Goal: Find specific page/section: Find specific page/section

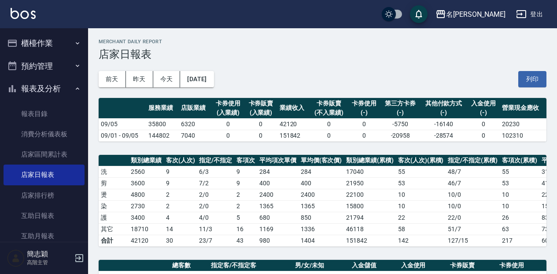
scroll to position [274, 0]
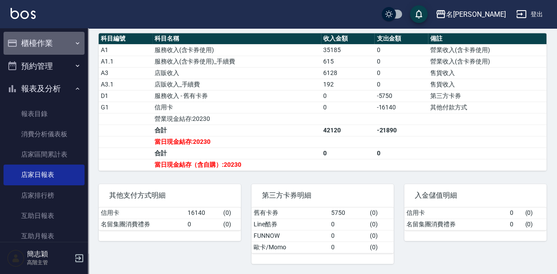
click at [74, 44] on icon "button" at bounding box center [77, 43] width 7 height 7
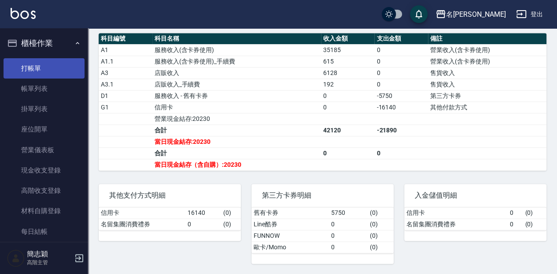
click at [33, 64] on link "打帳單" at bounding box center [44, 68] width 81 height 20
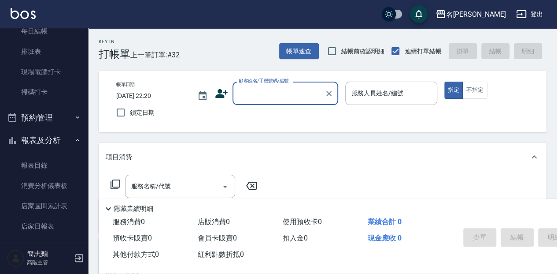
scroll to position [205, 0]
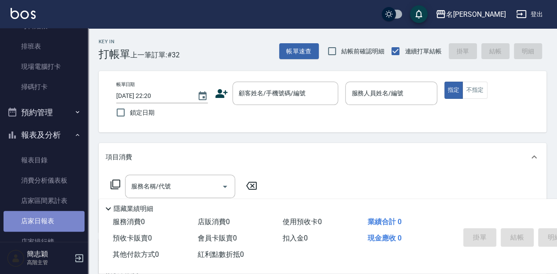
click at [51, 220] on link "店家日報表" at bounding box center [44, 221] width 81 height 20
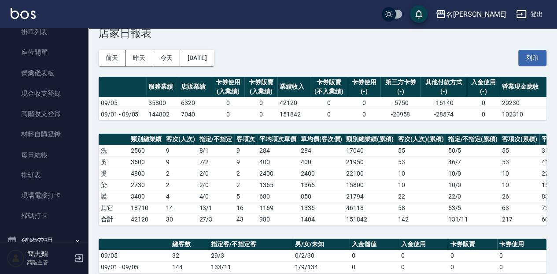
scroll to position [29, 0]
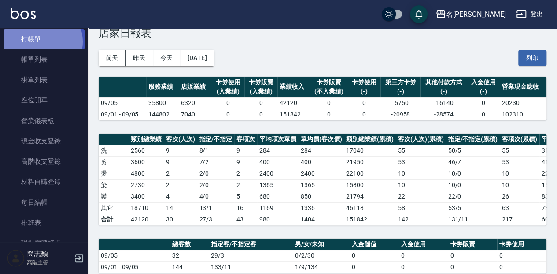
click at [41, 41] on link "打帳單" at bounding box center [44, 39] width 81 height 20
